Goal: Information Seeking & Learning: Understand process/instructions

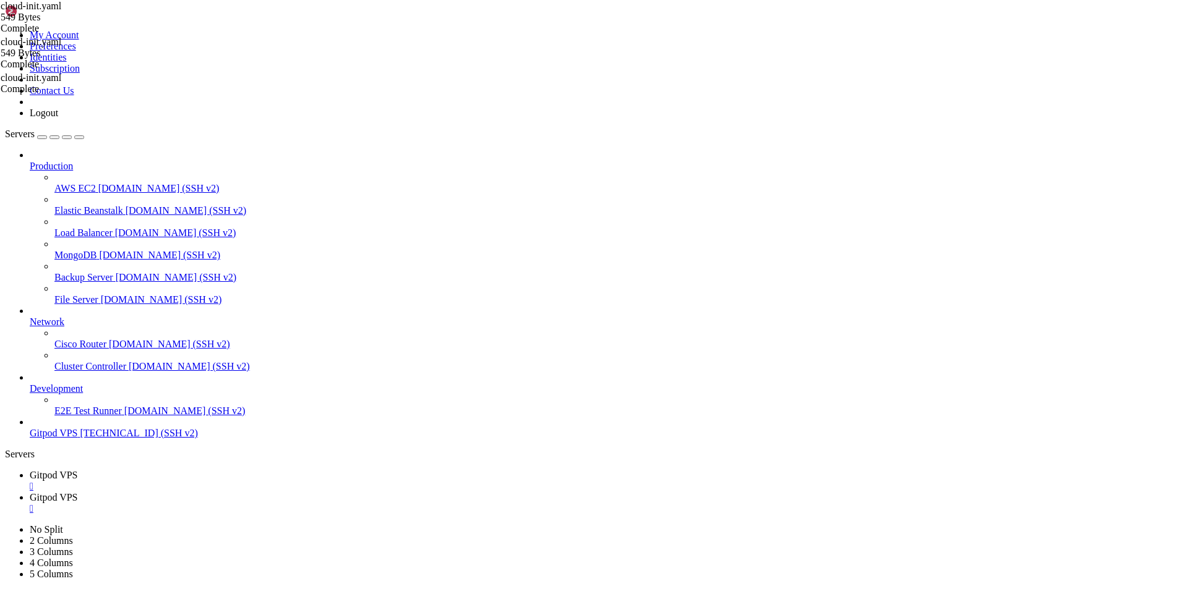
scroll to position [6, 1]
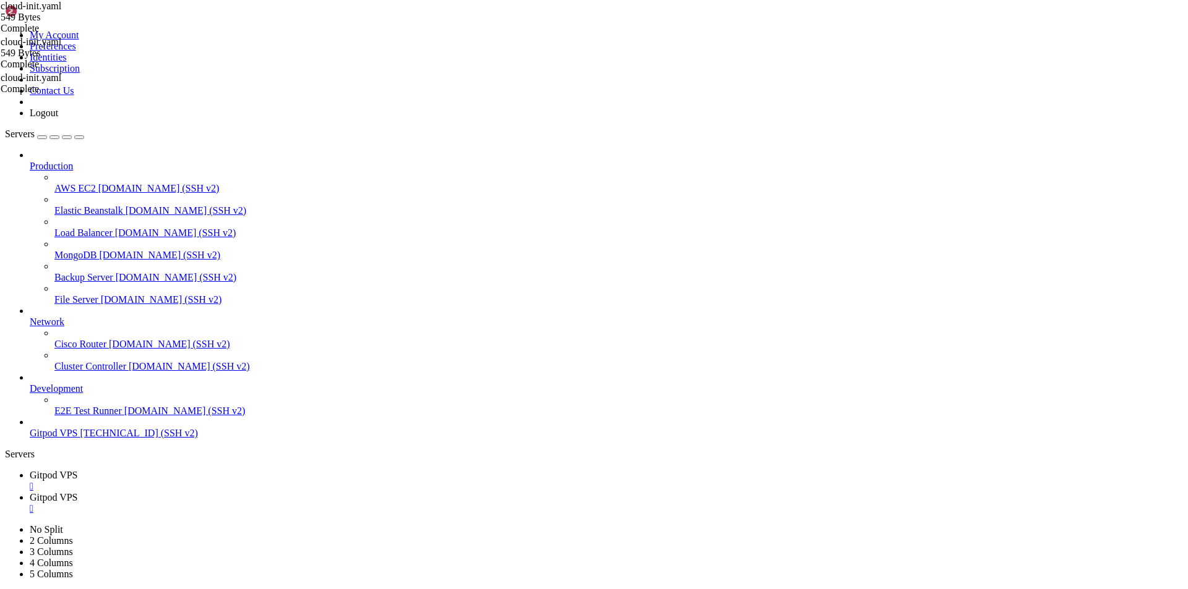
drag, startPoint x: 98, startPoint y: 1215, endPoint x: 79, endPoint y: 1193, distance: 29.8
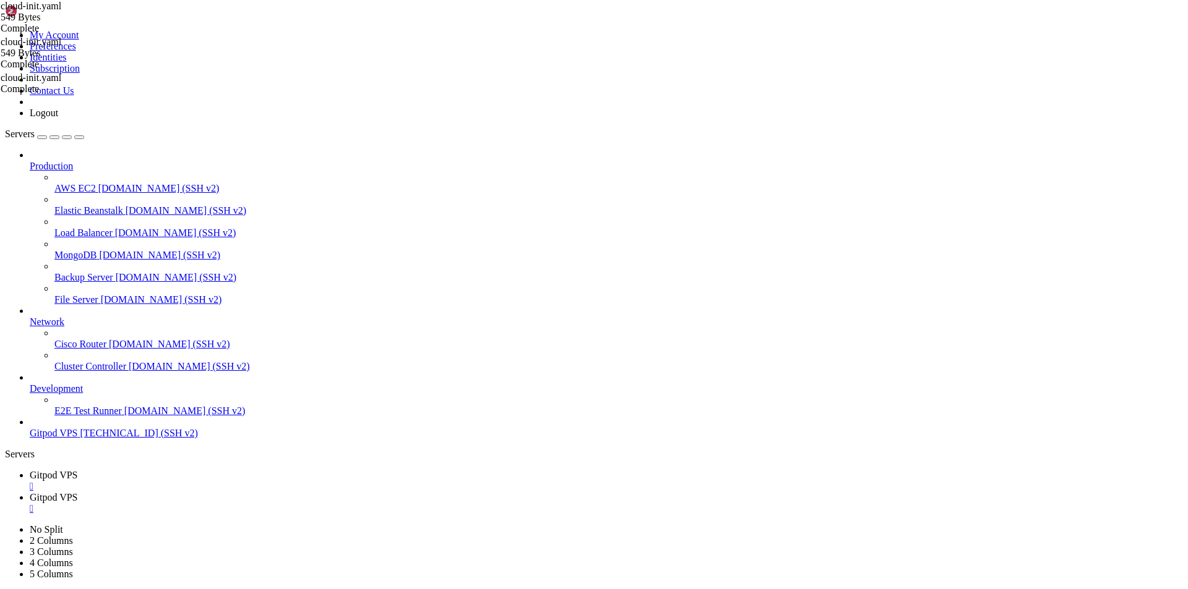
drag, startPoint x: 99, startPoint y: 1219, endPoint x: 18, endPoint y: 1178, distance: 90.7
drag, startPoint x: 93, startPoint y: 1214, endPoint x: 12, endPoint y: 1186, distance: 86.3
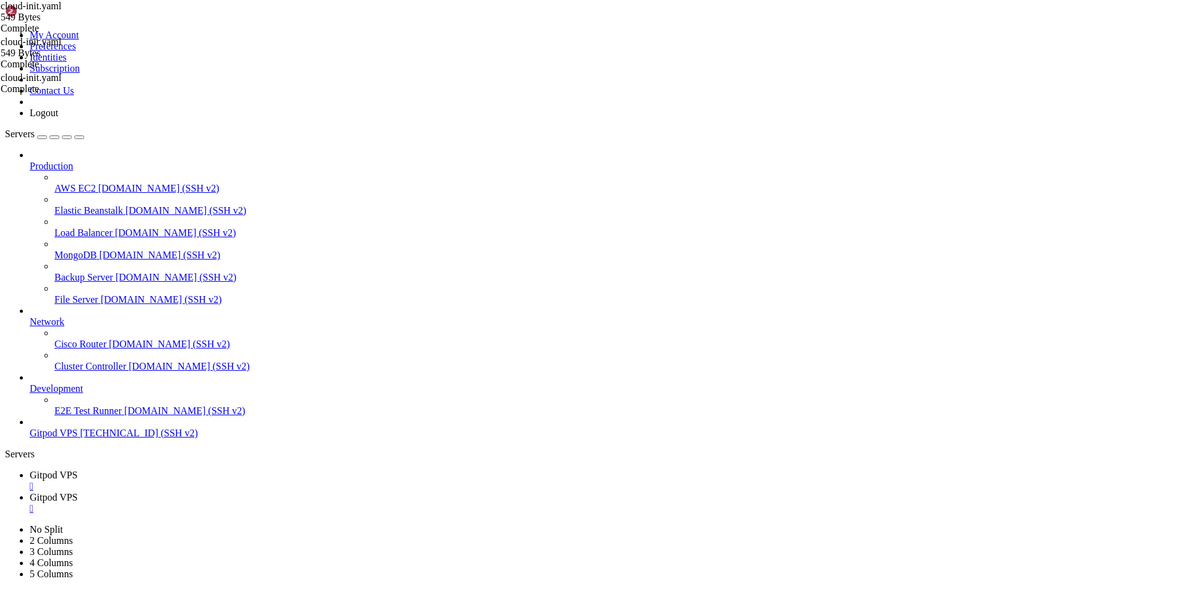
scroll to position [60713, 0]
drag, startPoint x: 95, startPoint y: 1215, endPoint x: 11, endPoint y: 1186, distance: 89.6
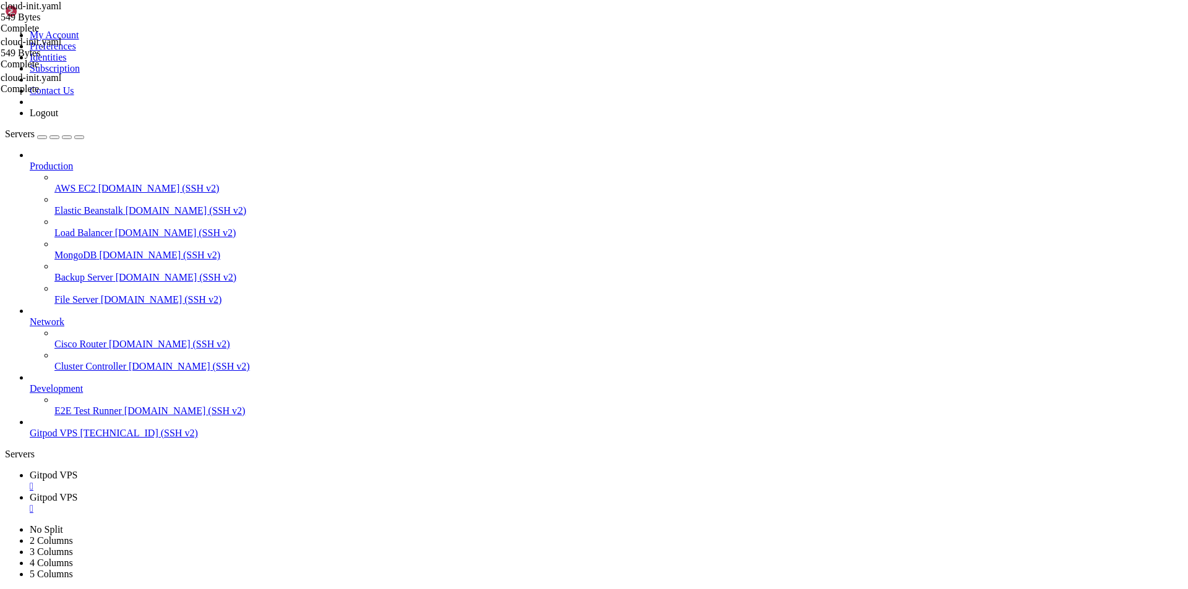
scroll to position [60755, 0]
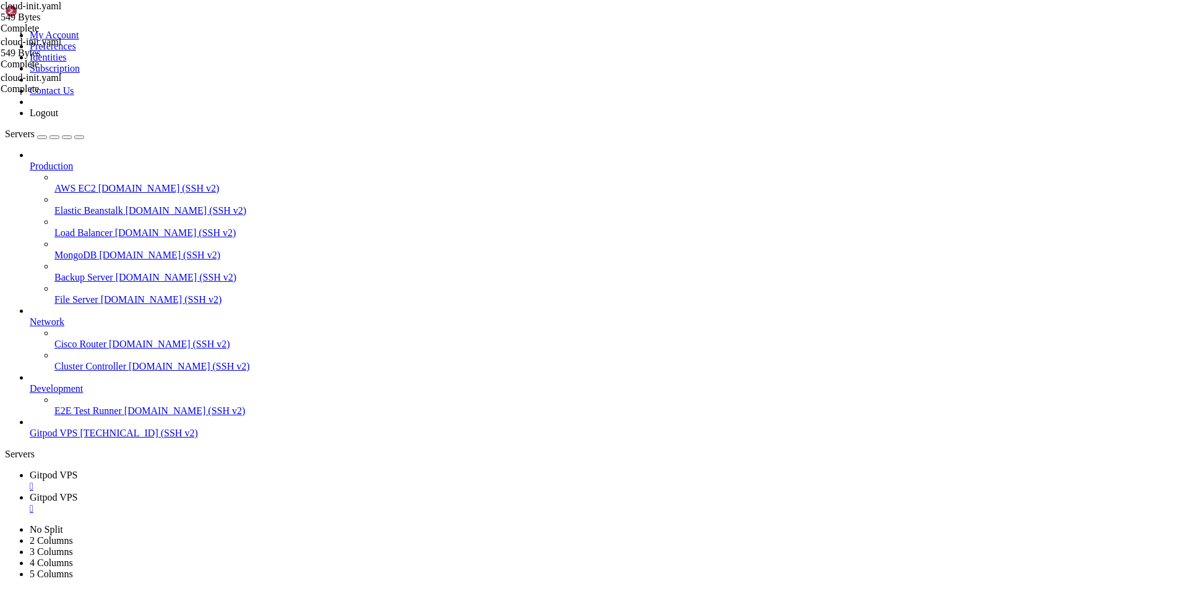
drag, startPoint x: 114, startPoint y: 1215, endPoint x: 9, endPoint y: 1124, distance: 139.4
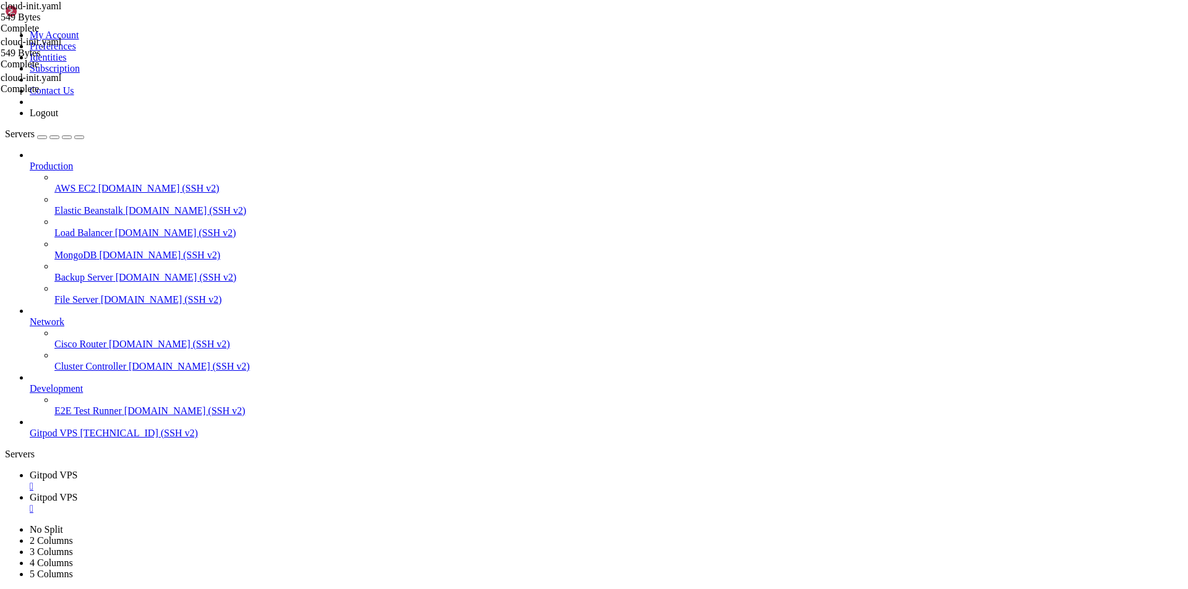
scroll to position [61112, 0]
